Goal: Task Accomplishment & Management: Use online tool/utility

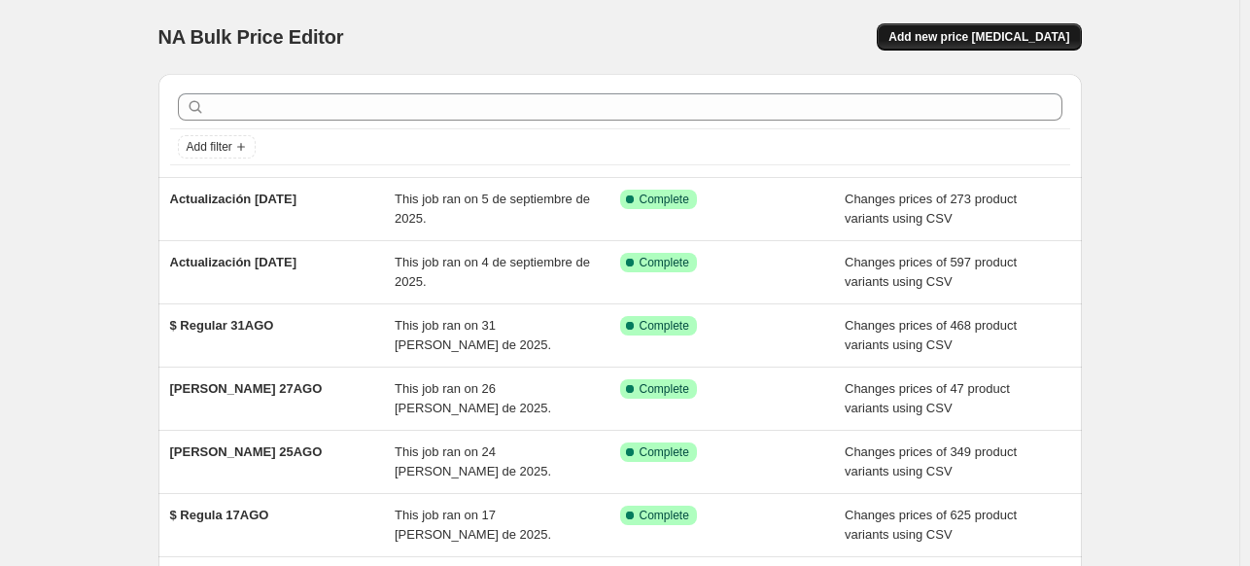
click at [1011, 46] on button "Add new price [MEDICAL_DATA]" at bounding box center [979, 36] width 204 height 27
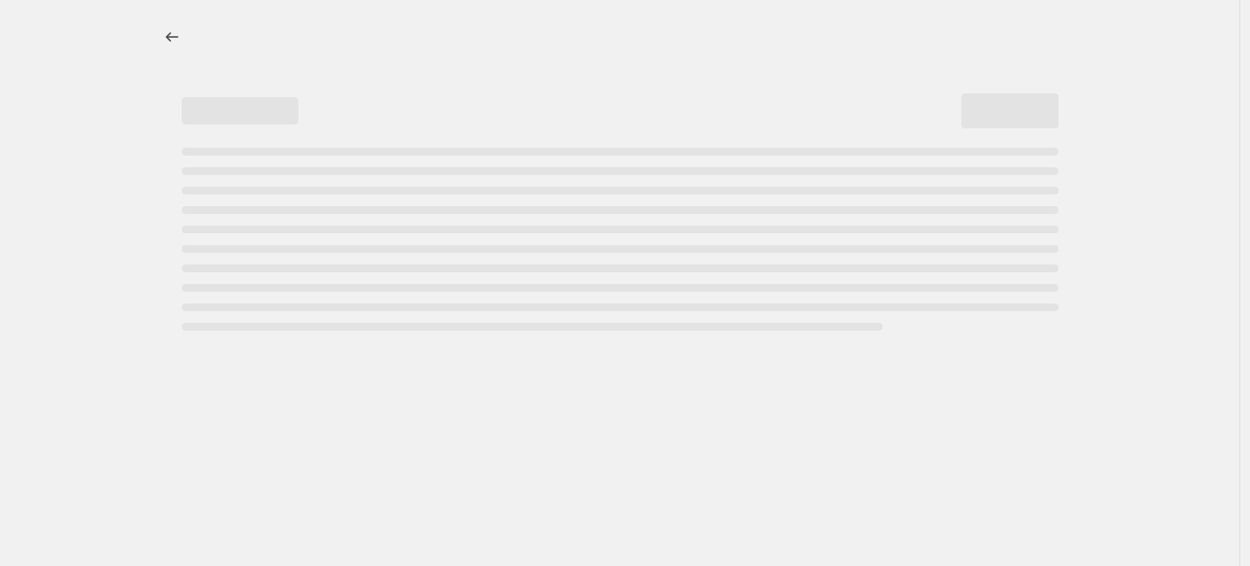
select select "percentage"
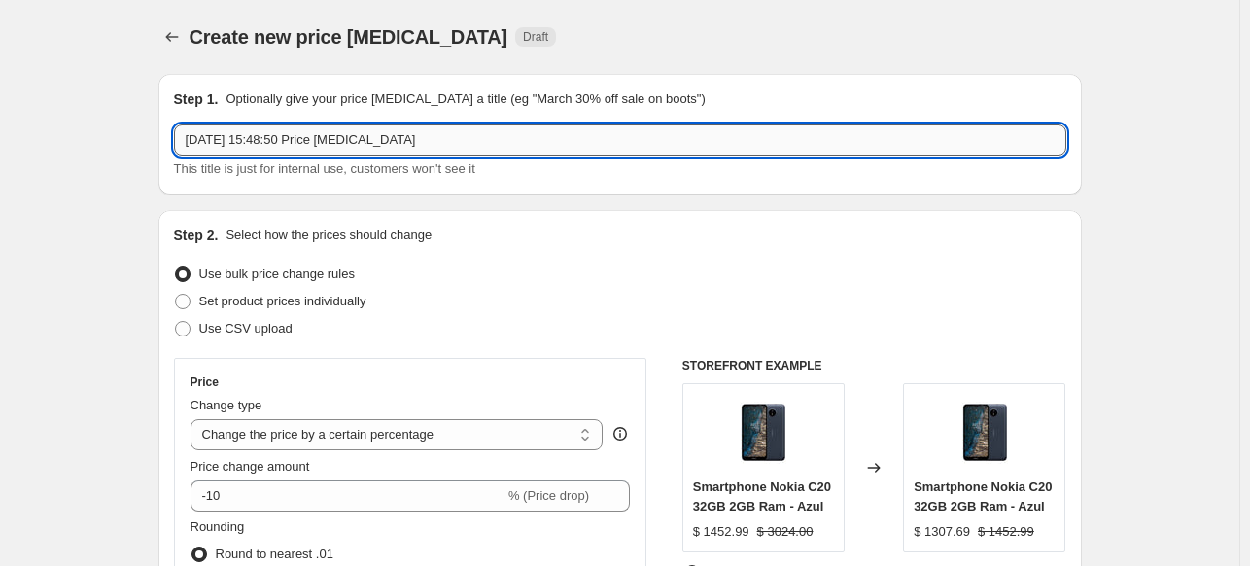
click at [478, 147] on input "[DATE] 15:48:50 Price [MEDICAL_DATA]" at bounding box center [620, 139] width 892 height 31
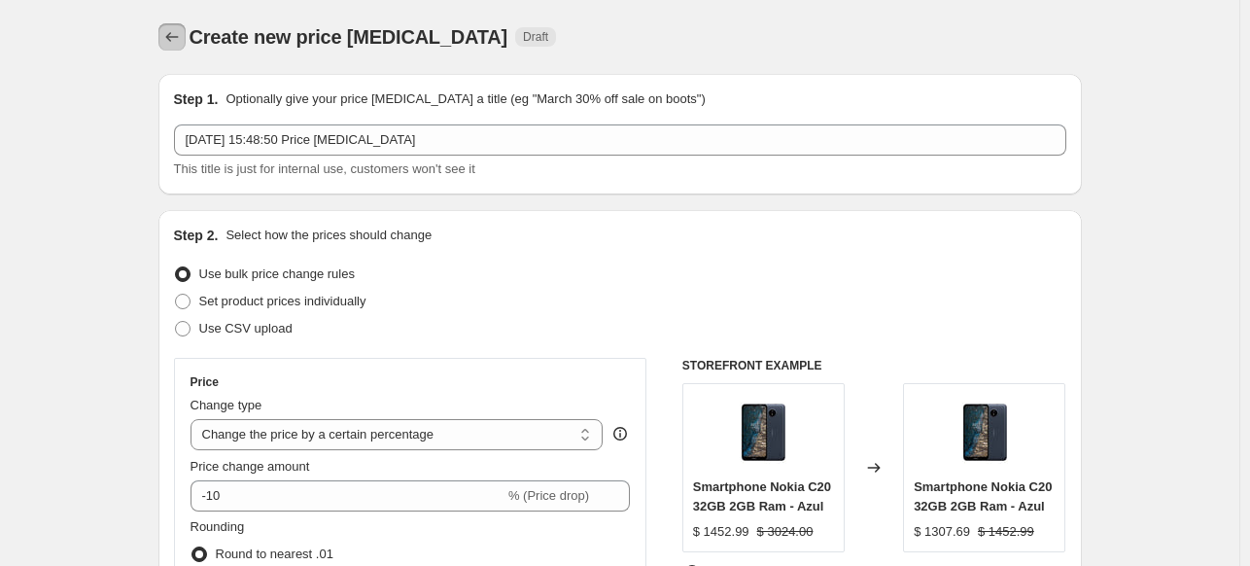
click at [169, 38] on icon "Price change jobs" at bounding box center [171, 36] width 19 height 19
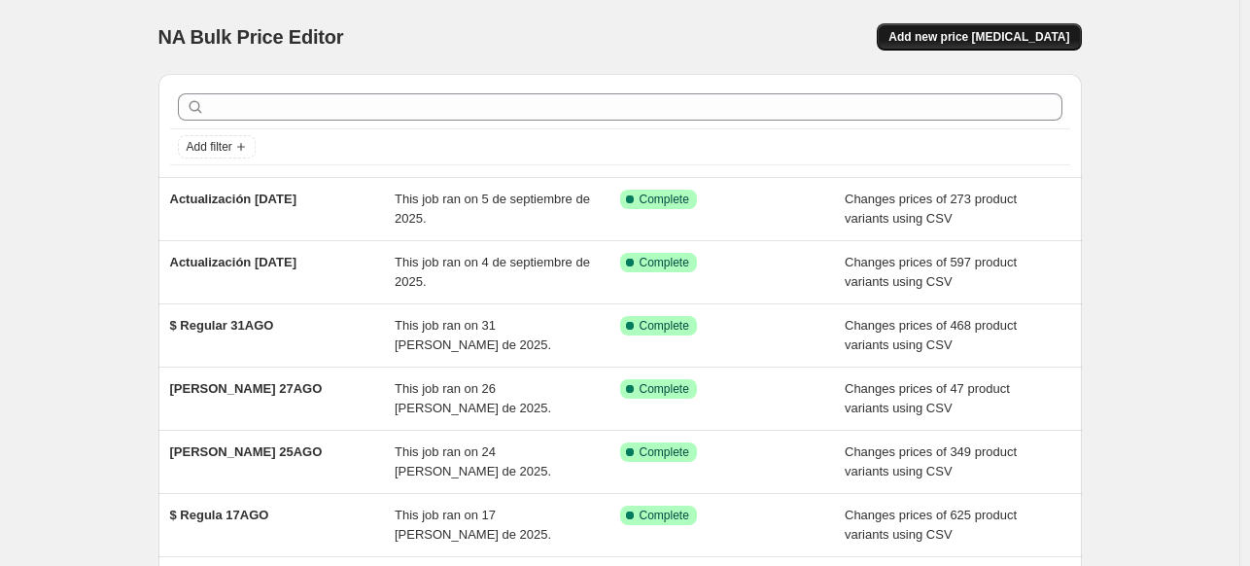
click at [1017, 46] on button "Add new price [MEDICAL_DATA]" at bounding box center [979, 36] width 204 height 27
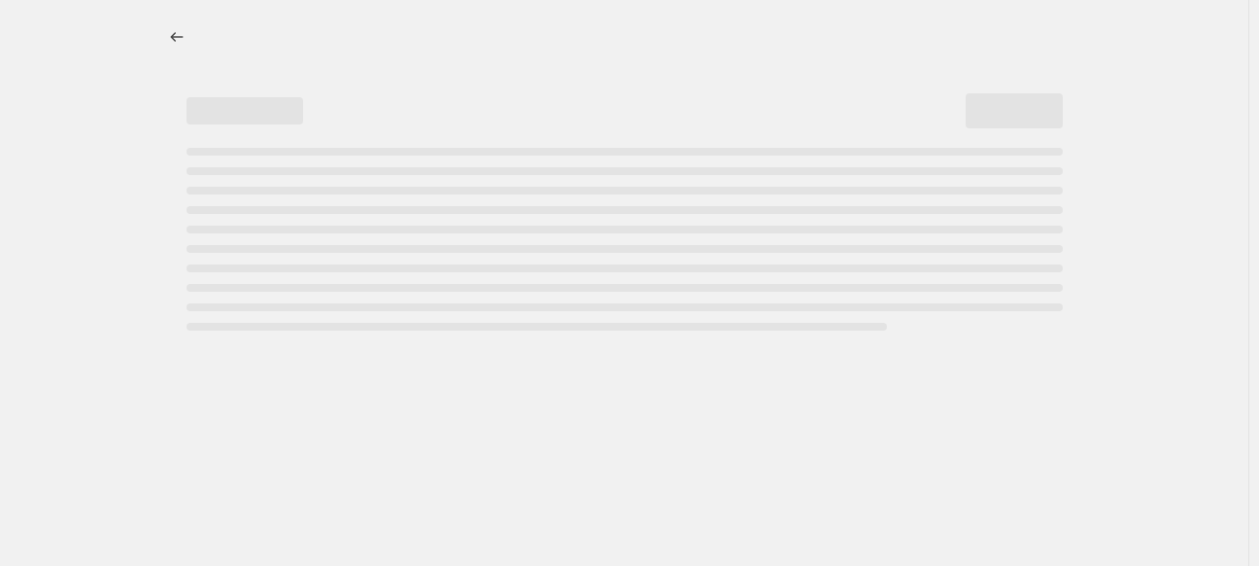
select select "percentage"
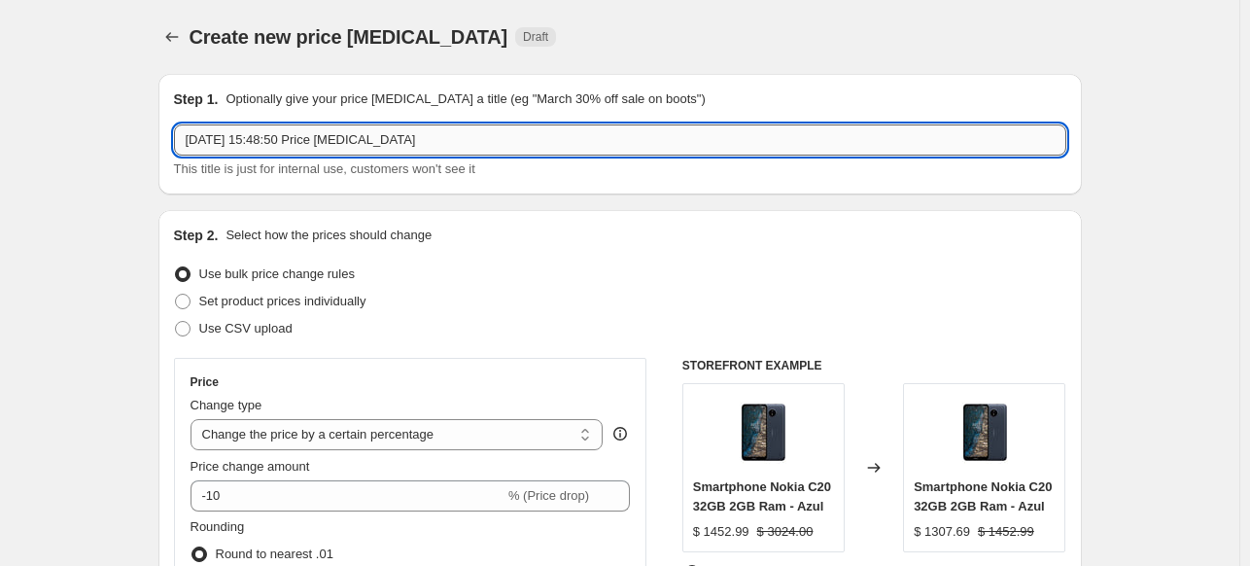
click at [416, 138] on input "[DATE] 15:48:50 Price [MEDICAL_DATA]" at bounding box center [620, 139] width 892 height 31
type input "[PERSON_NAME] [DATE]"
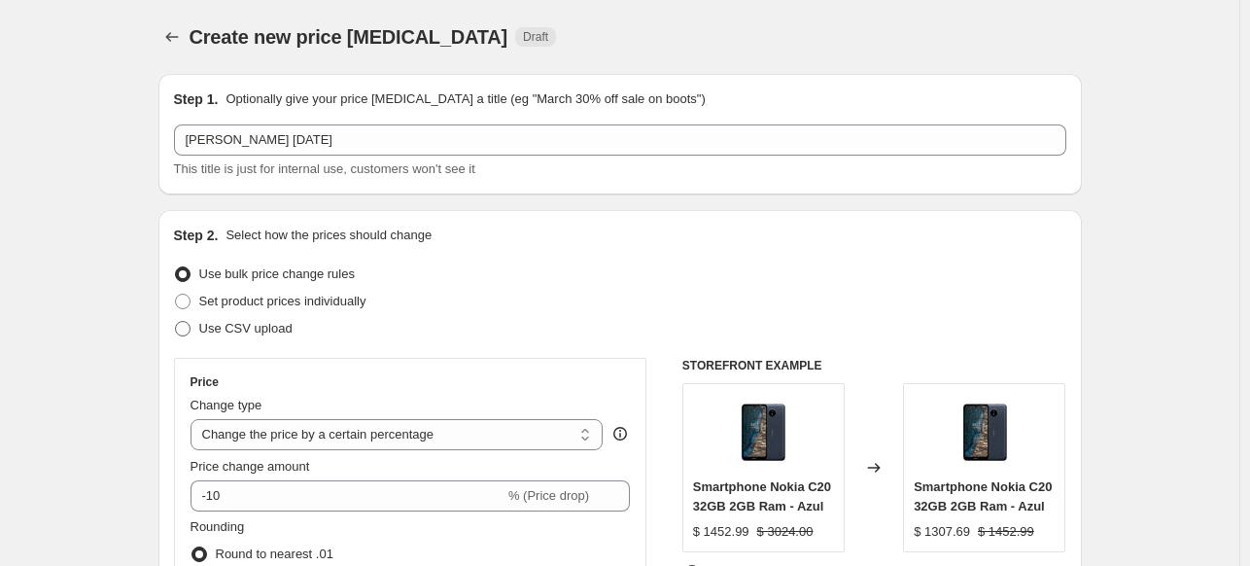
click at [190, 333] on span at bounding box center [183, 329] width 16 height 16
click at [176, 322] on input "Use CSV upload" at bounding box center [175, 321] width 1 height 1
radio input "true"
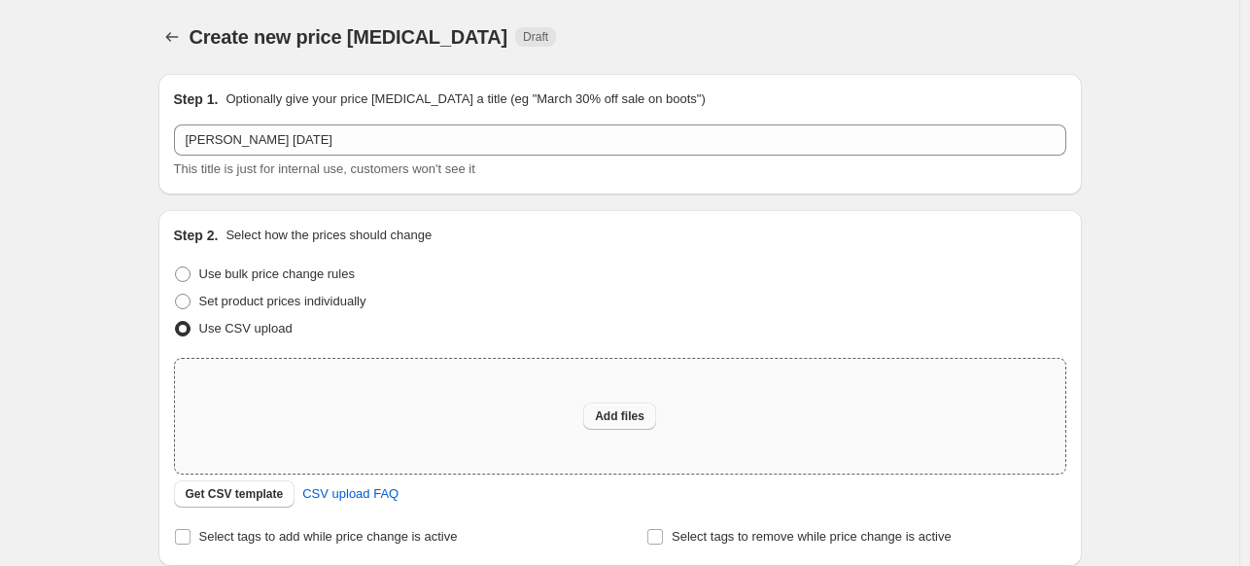
click at [619, 411] on span "Add files" at bounding box center [620, 416] width 50 height 16
type input "C:\fakepath\[PERSON_NAME] [DATE]csv"
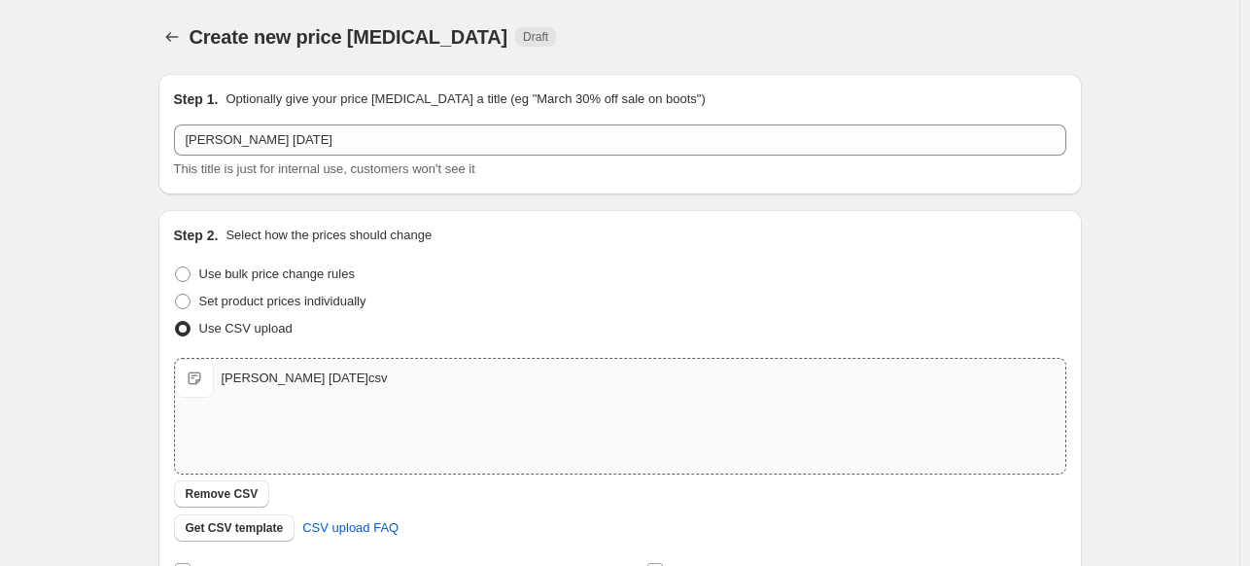
scroll to position [334, 0]
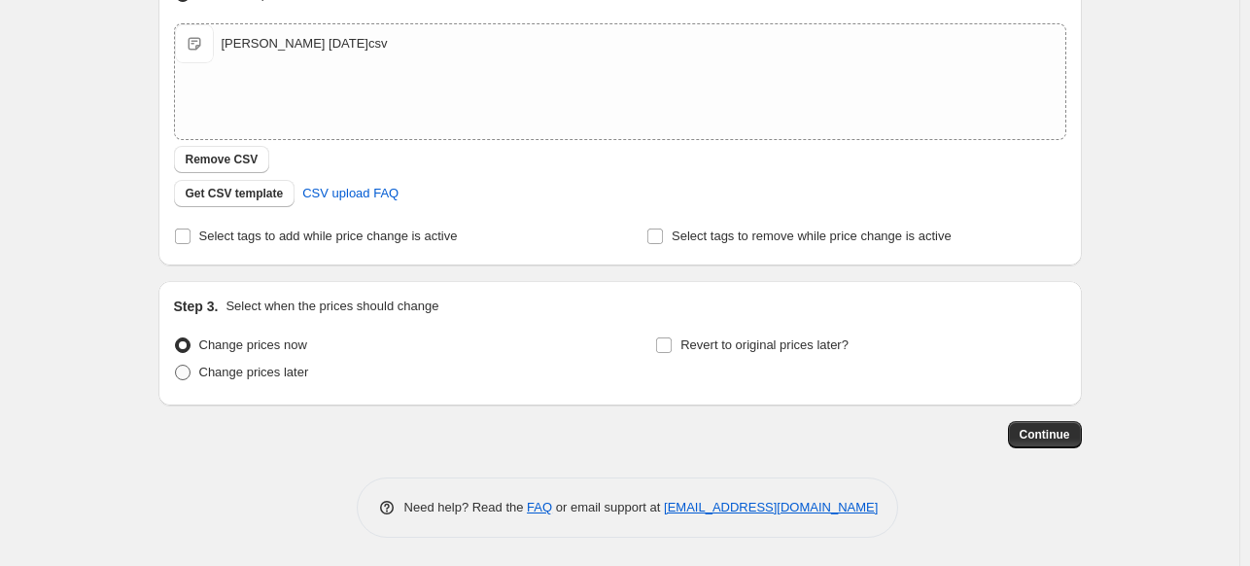
click at [179, 379] on span at bounding box center [183, 372] width 16 height 16
click at [176, 365] on input "Change prices later" at bounding box center [175, 364] width 1 height 1
radio input "true"
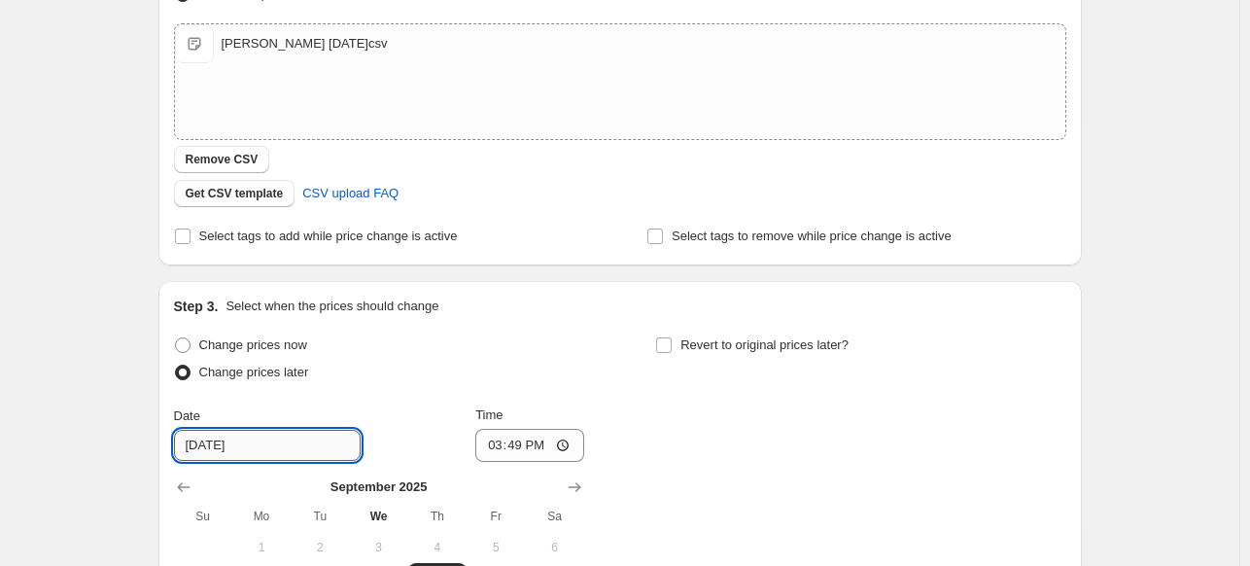
click at [278, 449] on input "[DATE]" at bounding box center [267, 445] width 187 height 31
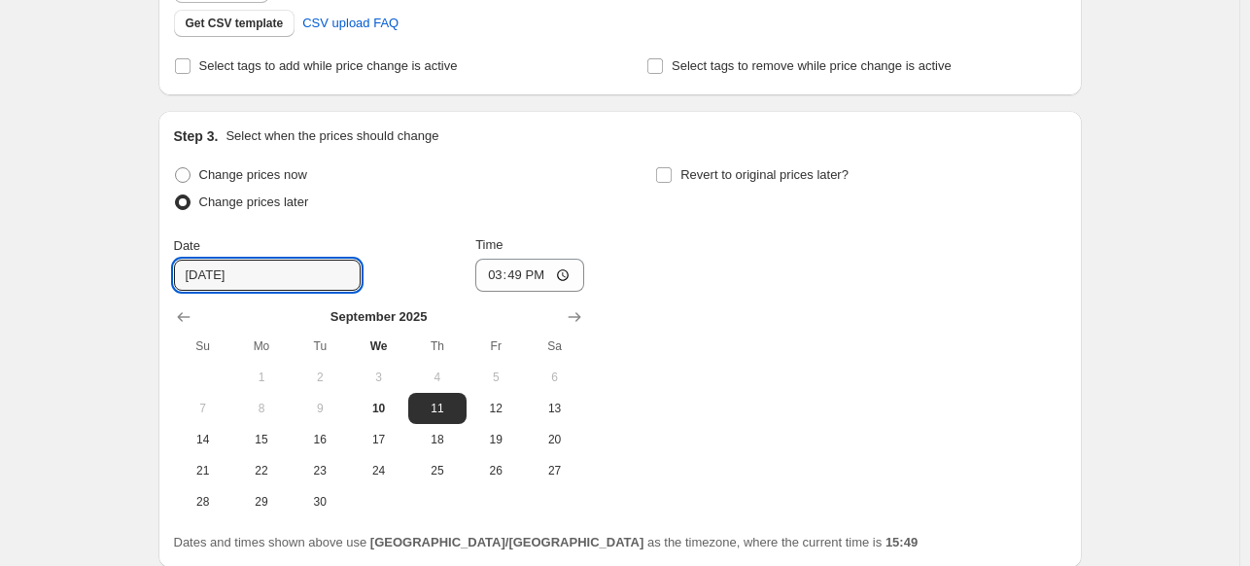
scroll to position [507, 0]
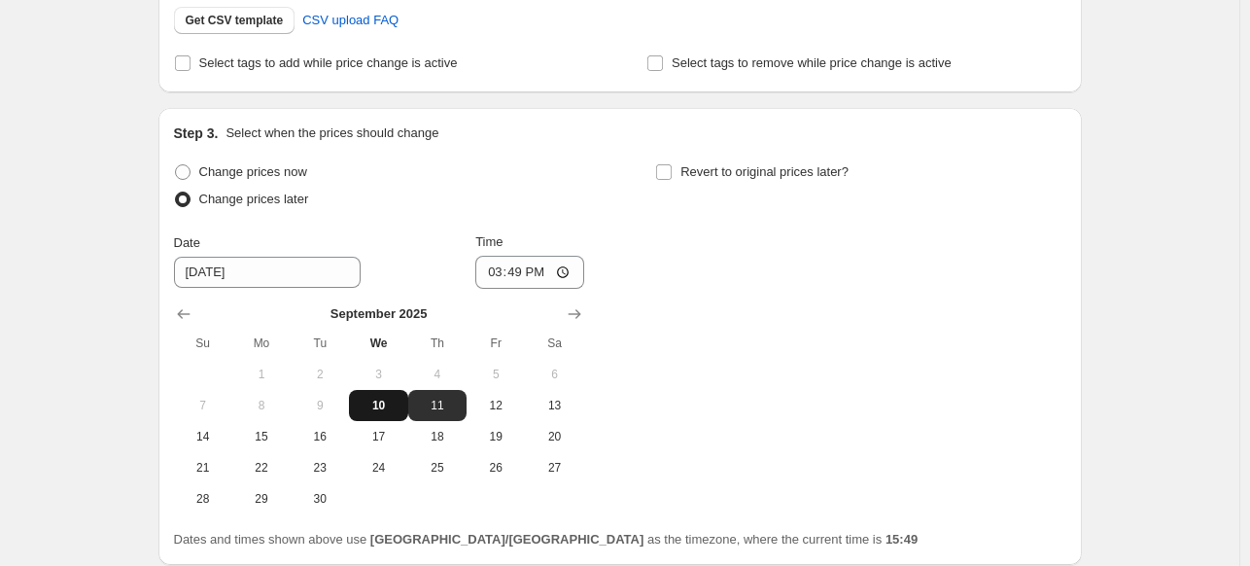
click at [376, 412] on button "10" at bounding box center [378, 405] width 58 height 31
type input "[DATE]"
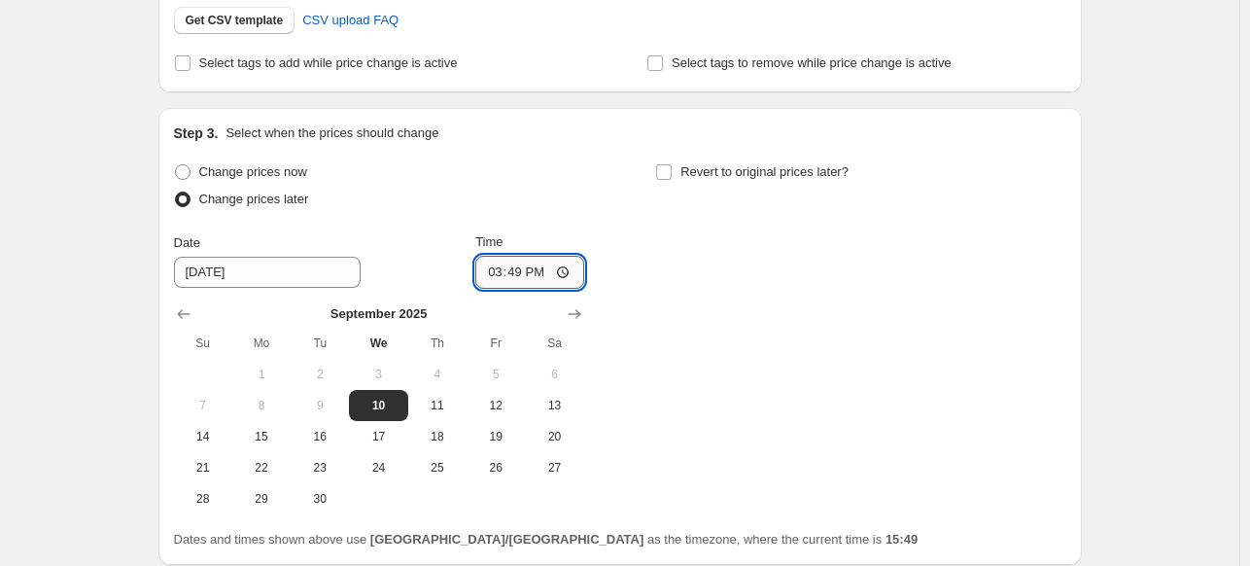
click at [514, 276] on input "15:49" at bounding box center [529, 272] width 109 height 33
click at [492, 274] on input "15:49" at bounding box center [529, 272] width 109 height 33
type input "23:45"
click at [720, 309] on div "Change prices now Change prices later Date [DATE] Time 23:45 [DATE] Su Mo Tu We…" at bounding box center [620, 336] width 892 height 356
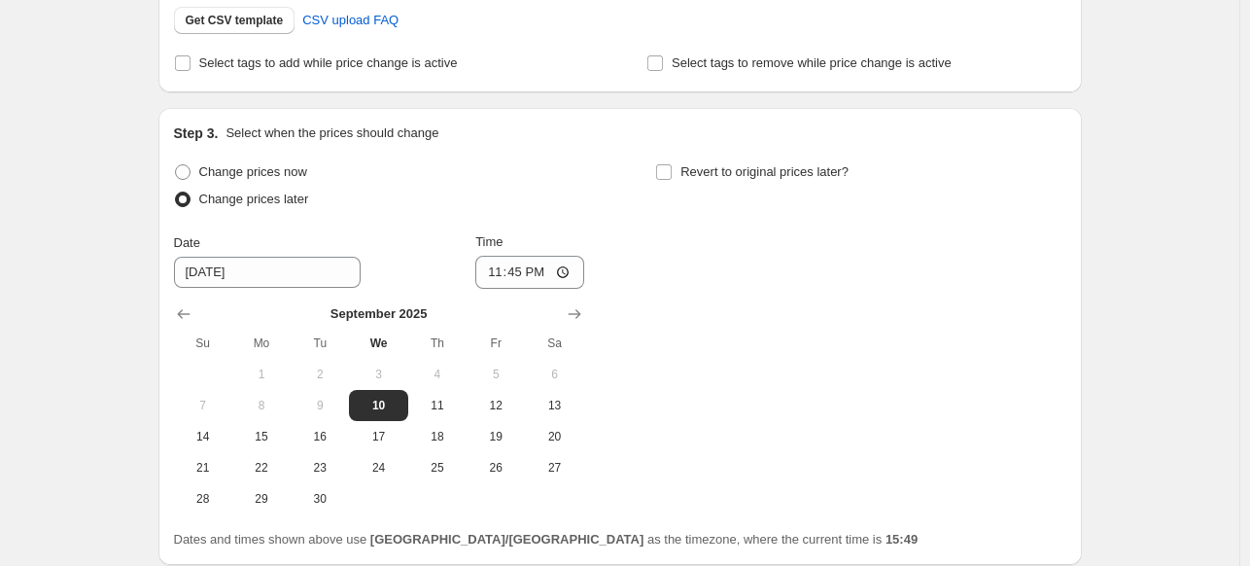
scroll to position [667, 0]
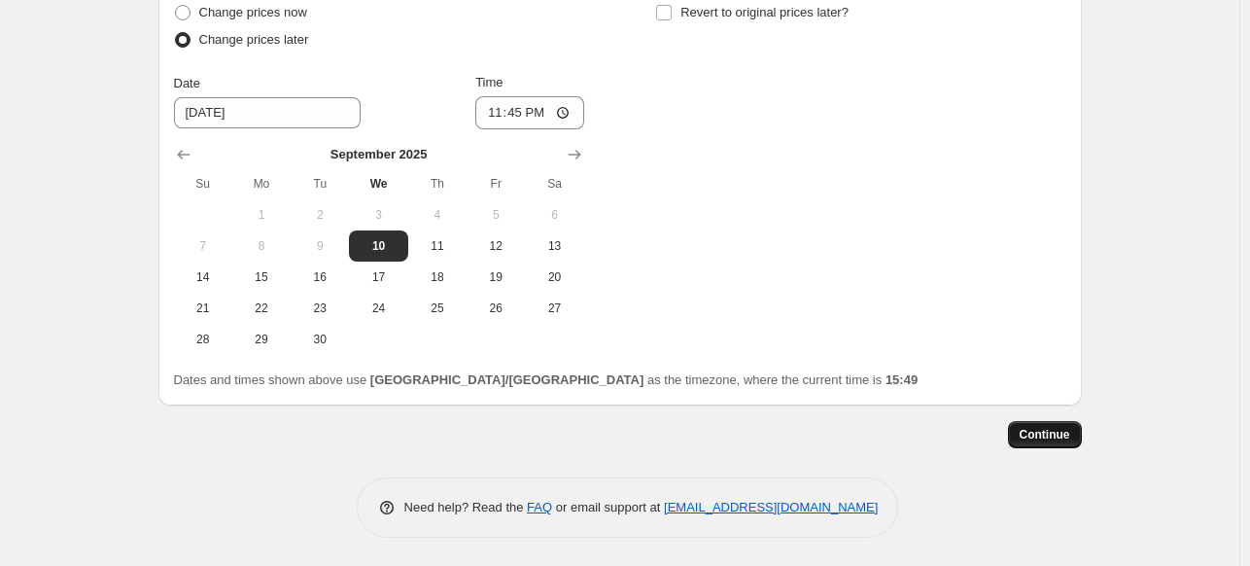
click at [1052, 434] on span "Continue" at bounding box center [1044, 435] width 51 height 16
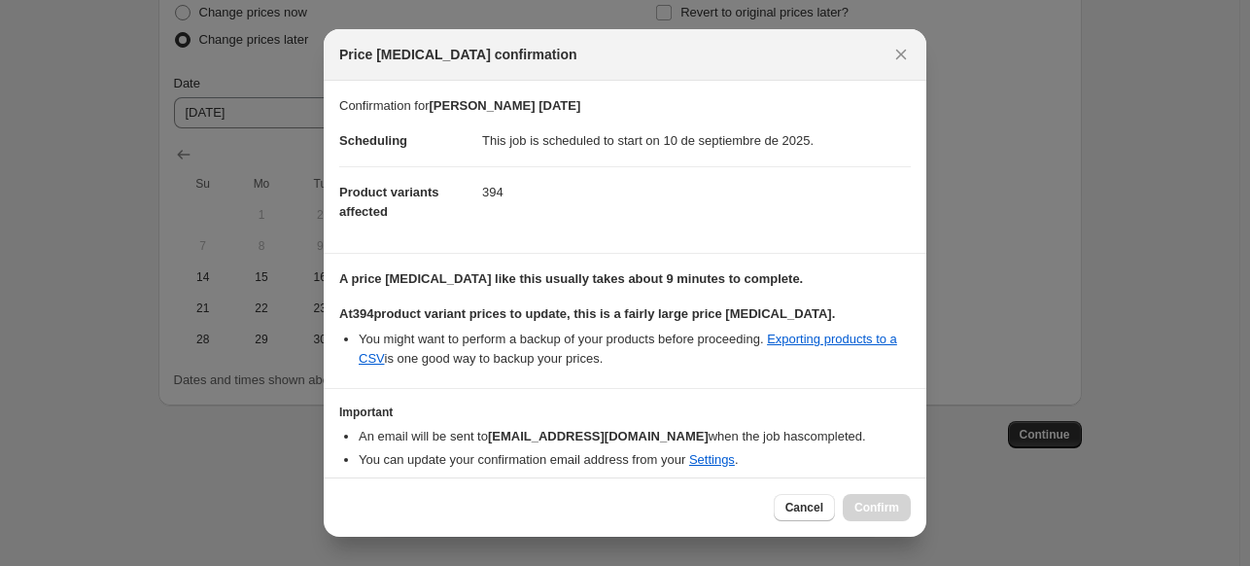
scroll to position [69, 0]
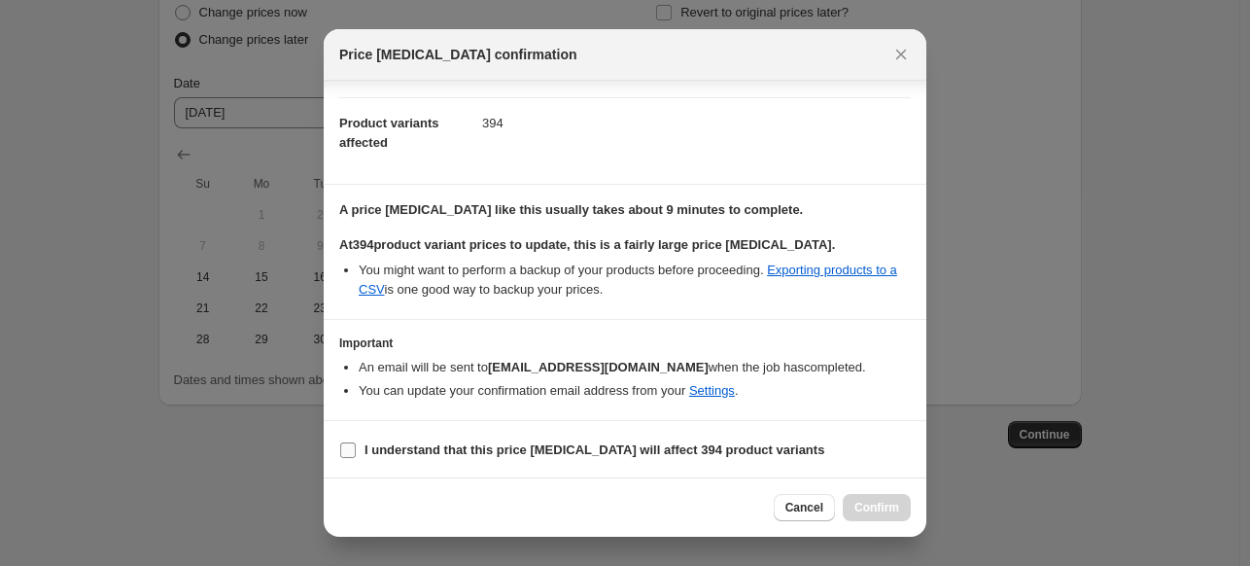
click at [353, 451] on input "I understand that this price [MEDICAL_DATA] will affect 394 product variants" at bounding box center [348, 450] width 16 height 16
checkbox input "true"
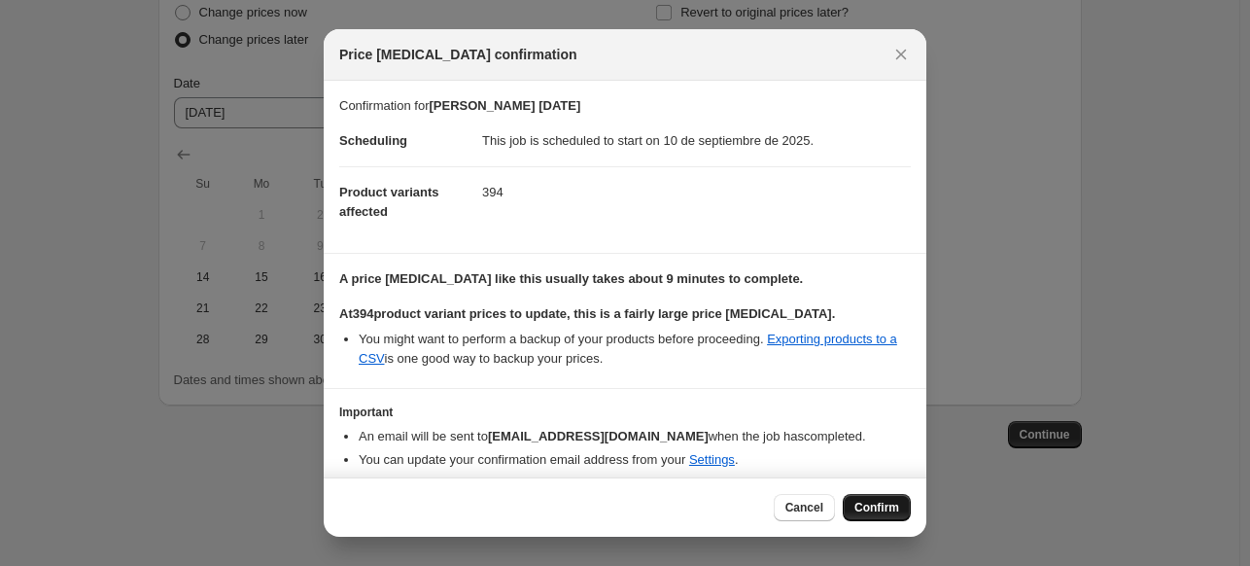
click at [879, 498] on button "Confirm" at bounding box center [877, 507] width 68 height 27
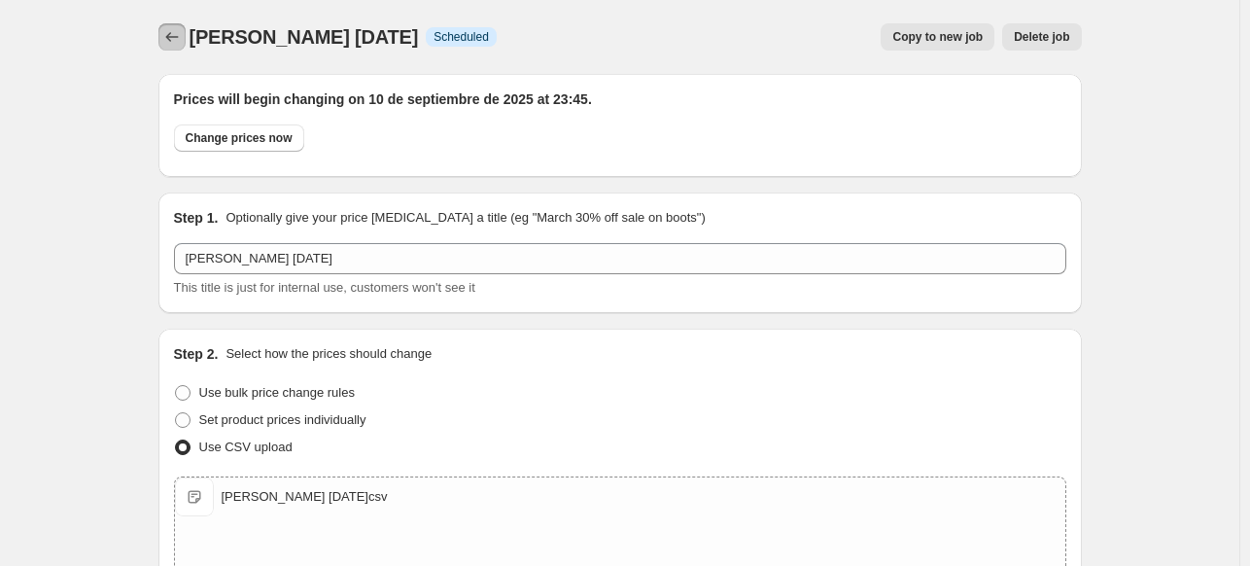
click at [174, 43] on icon "Price change jobs" at bounding box center [171, 36] width 19 height 19
